Goal: Task Accomplishment & Management: Use online tool/utility

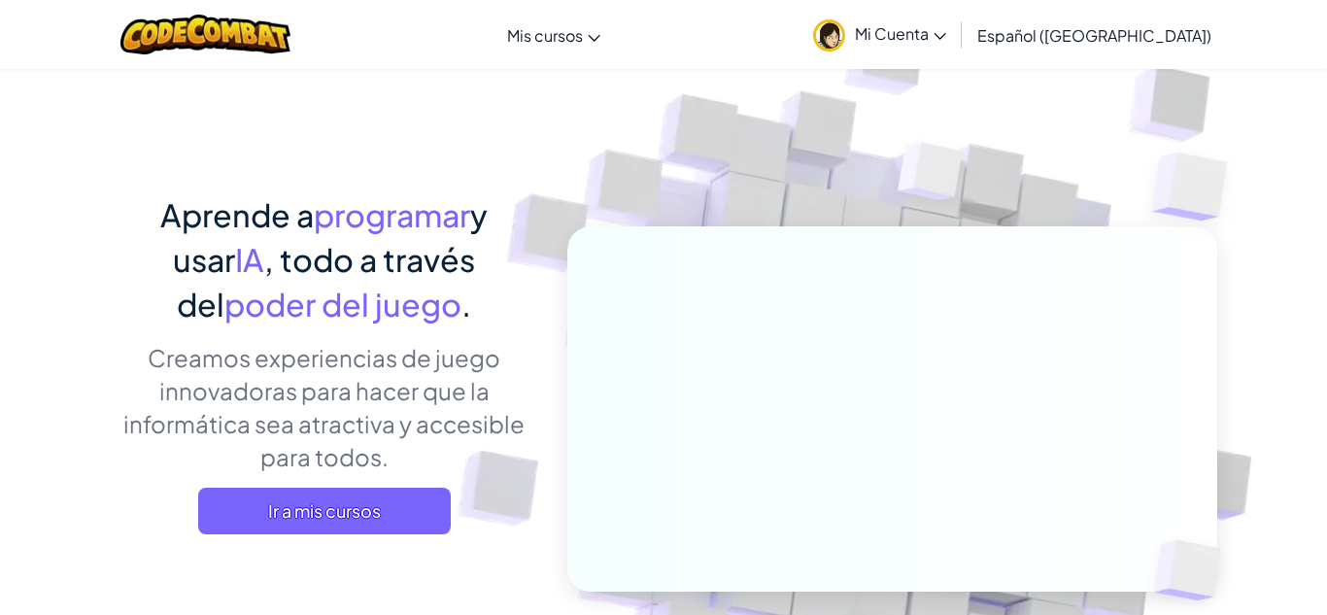
scroll to position [36, 0]
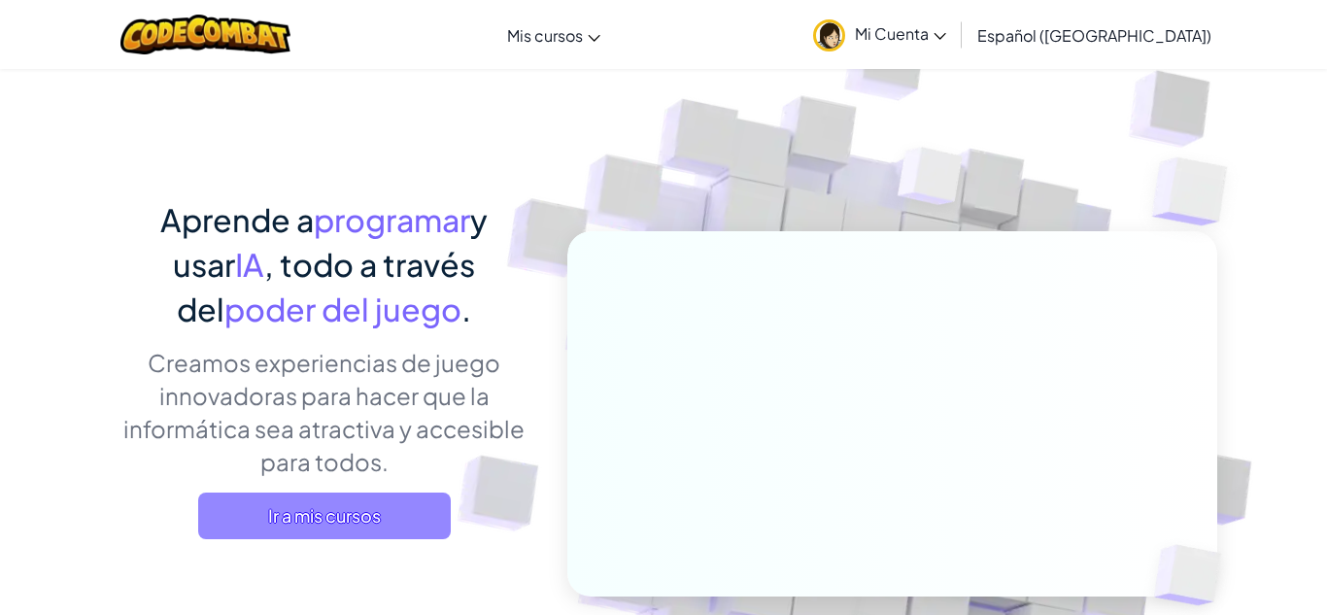
click at [416, 512] on span "Ir a mis cursos" at bounding box center [324, 515] width 253 height 47
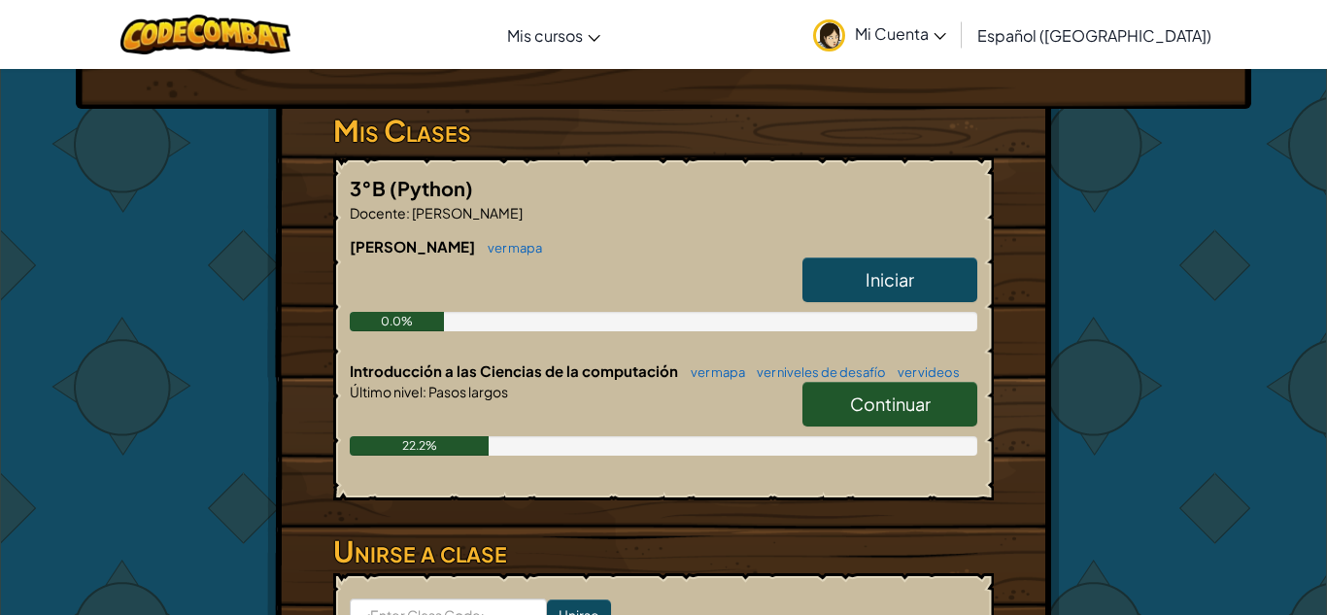
scroll to position [303, 0]
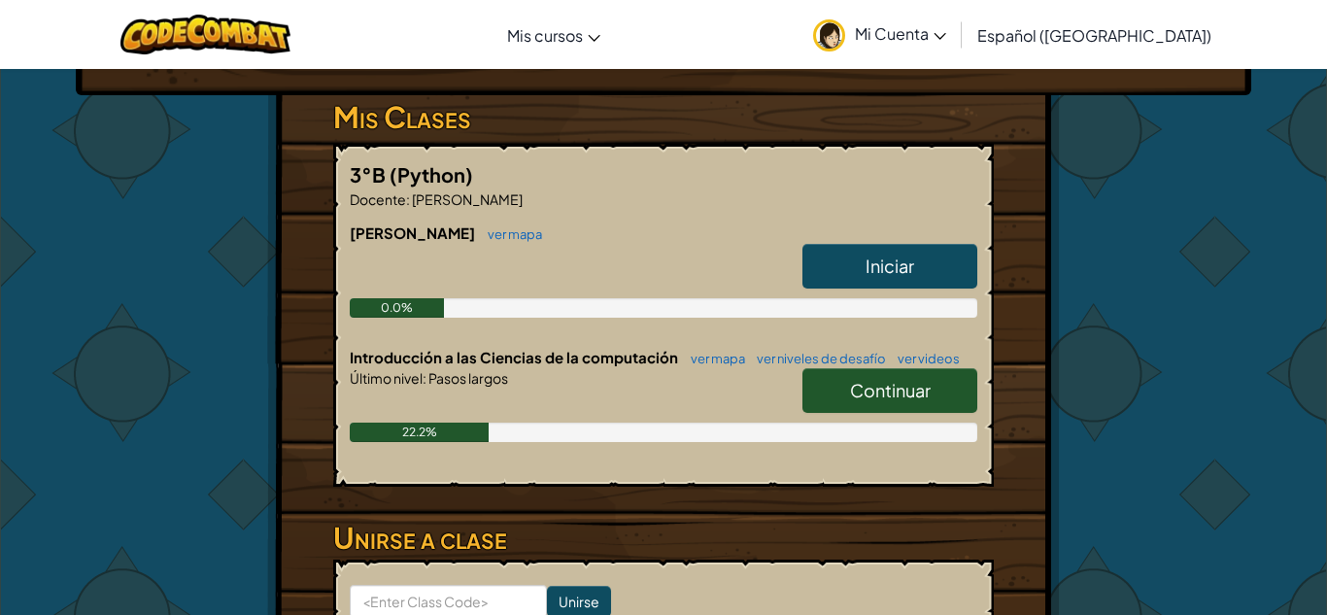
drag, startPoint x: 855, startPoint y: 269, endPoint x: 867, endPoint y: 263, distance: 13.9
click at [861, 266] on link "Iniciar" at bounding box center [889, 266] width 175 height 45
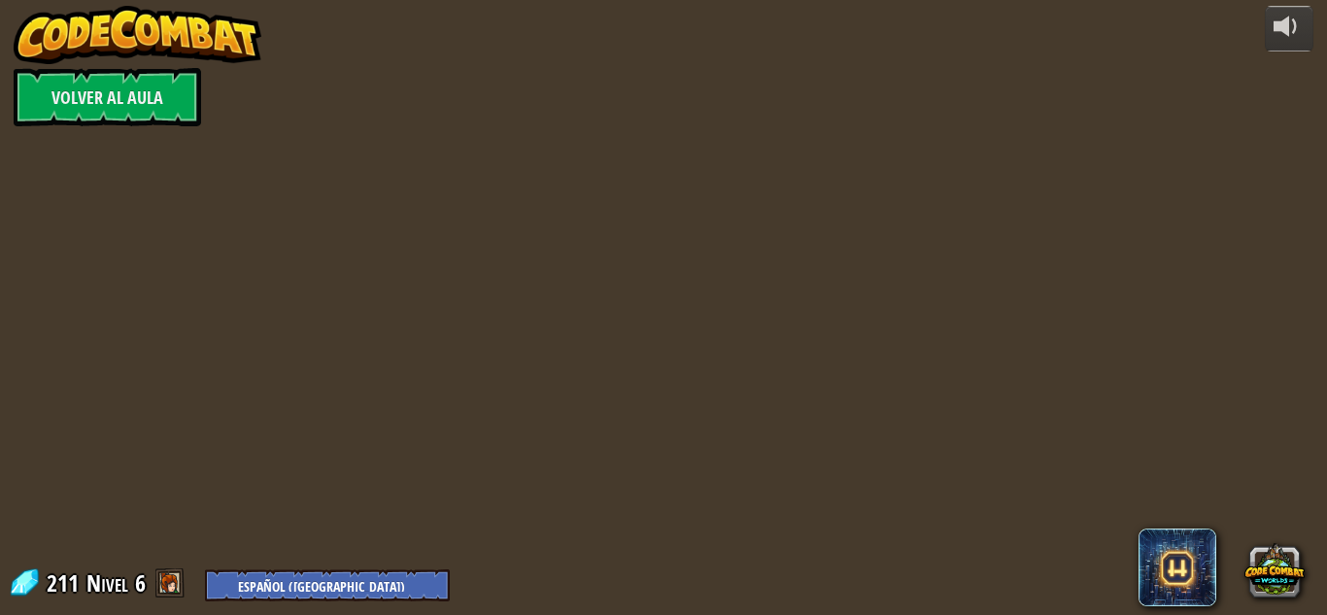
select select "es-419"
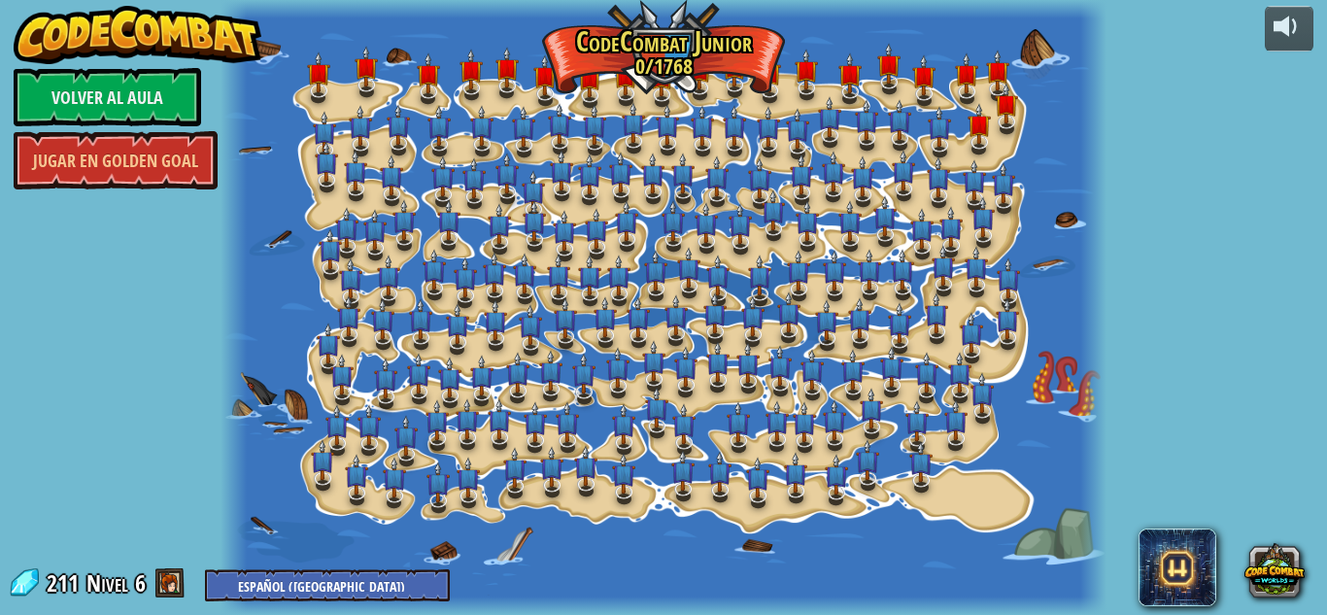
select select "es-419"
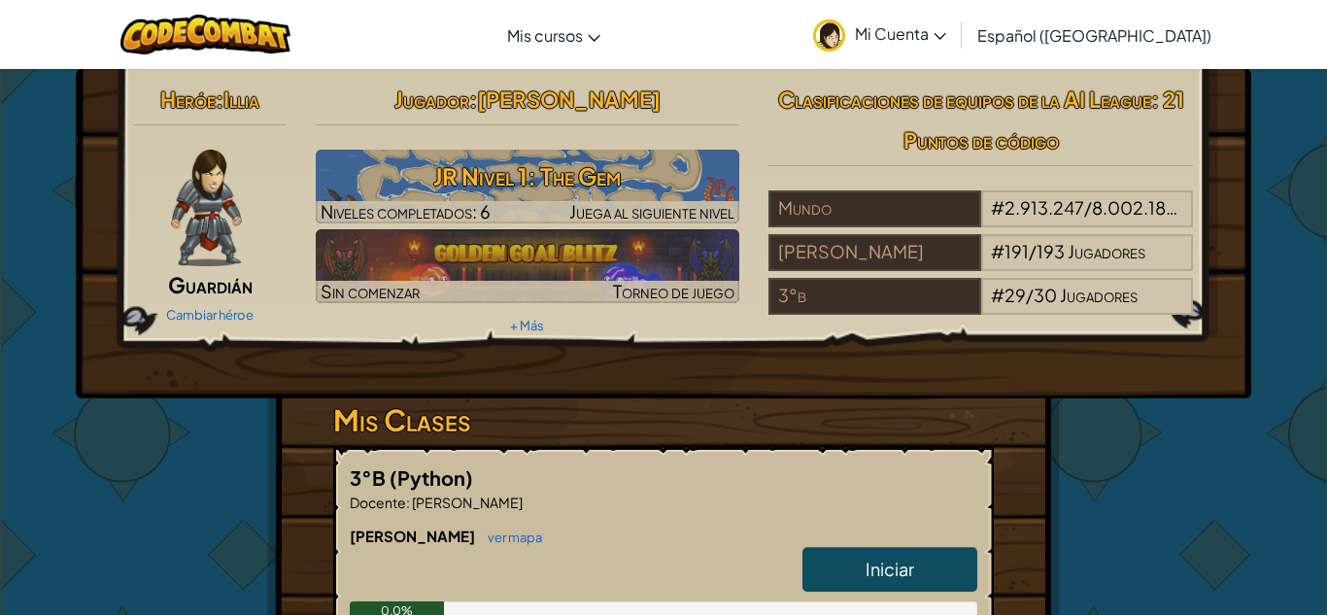
click at [946, 38] on icon at bounding box center [939, 36] width 13 height 7
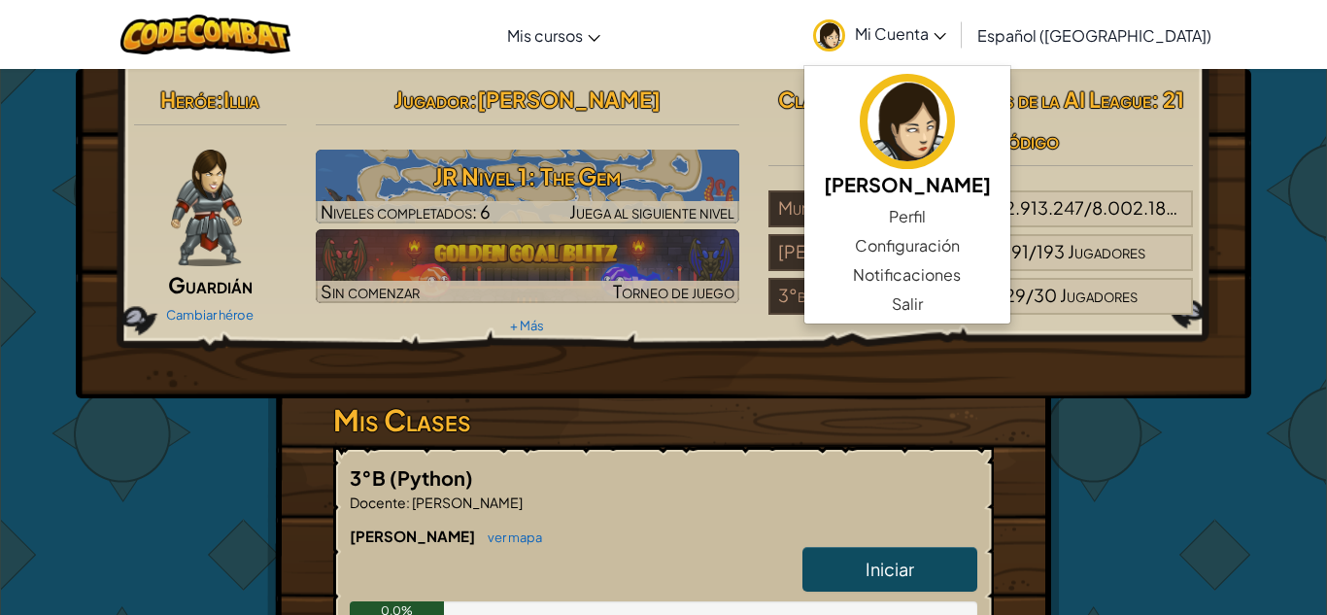
click at [925, 19] on link "Mi Cuenta" at bounding box center [879, 34] width 152 height 61
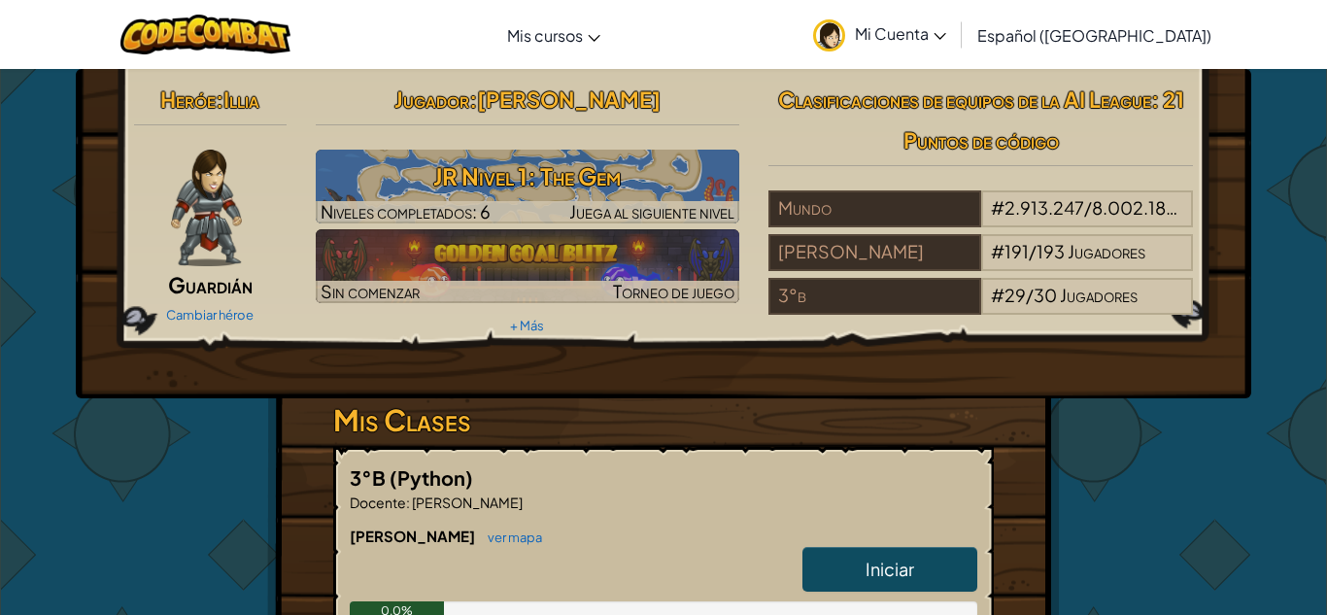
click at [914, 24] on span "Mi Cuenta" at bounding box center [900, 33] width 91 height 20
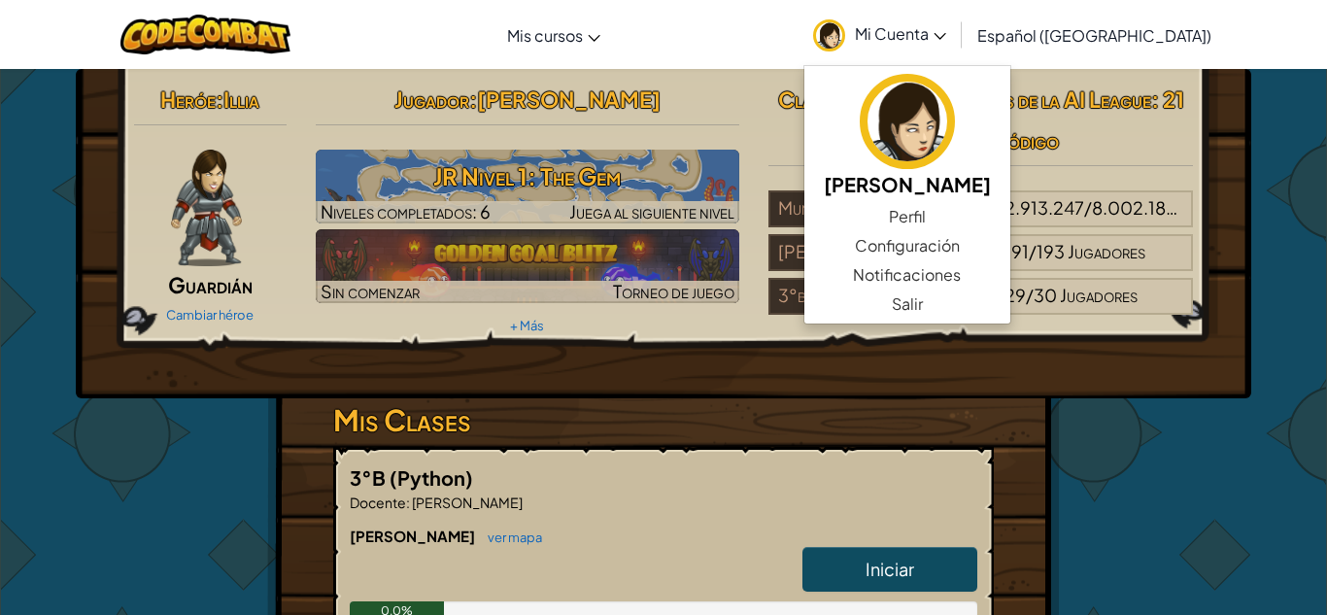
click at [101, 486] on div "Heróe : Illia Guardián Cambiar héroe Jugador : Abby Luana CORNELIO GARCIA JR Ni…" at bounding box center [663, 570] width 1136 height 1003
